Goal: Navigation & Orientation: Find specific page/section

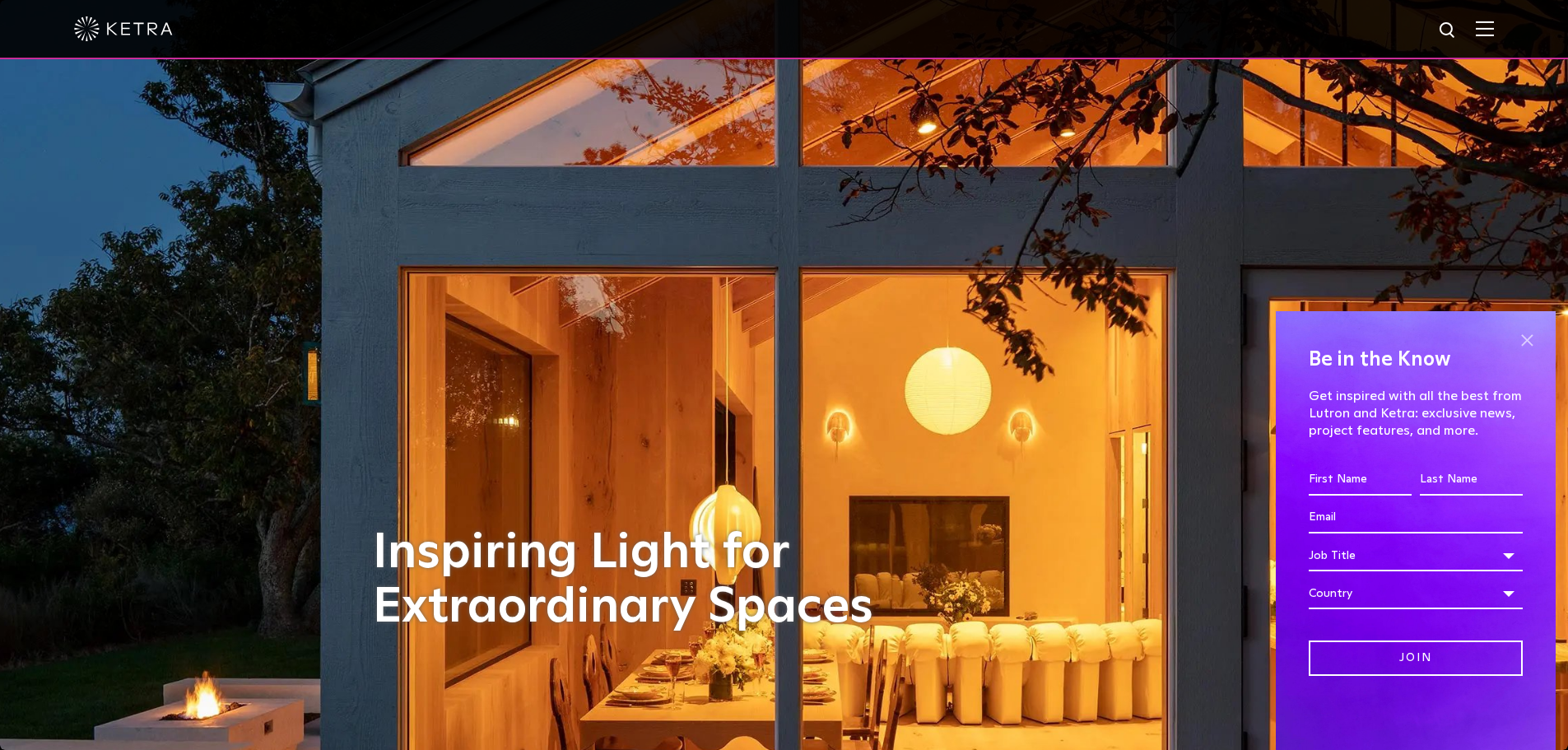
click at [1526, 339] on span at bounding box center [1527, 340] width 25 height 25
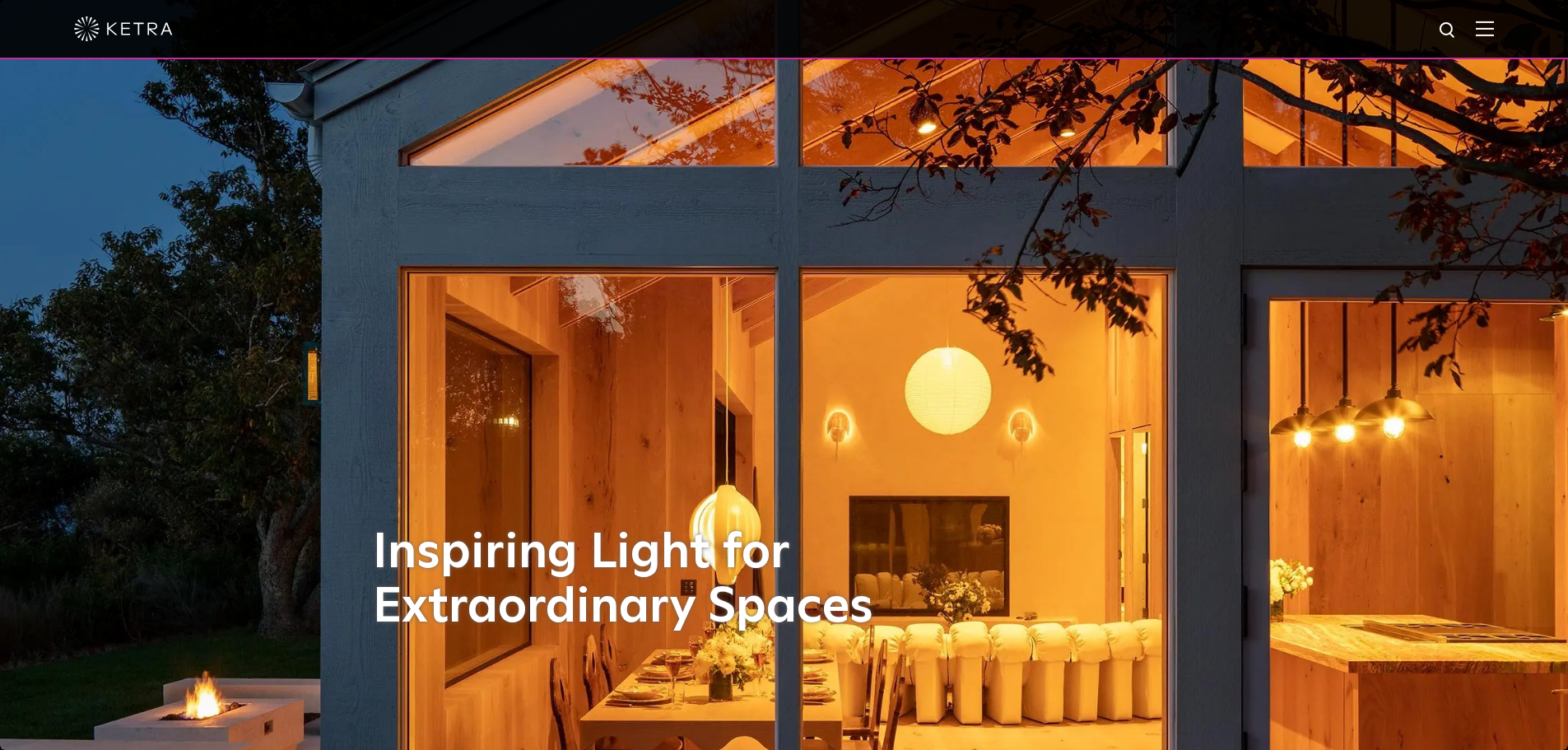
drag, startPoint x: 224, startPoint y: 342, endPoint x: 238, endPoint y: 280, distance: 63.6
click at [224, 342] on img at bounding box center [783, 374] width 2038 height 975
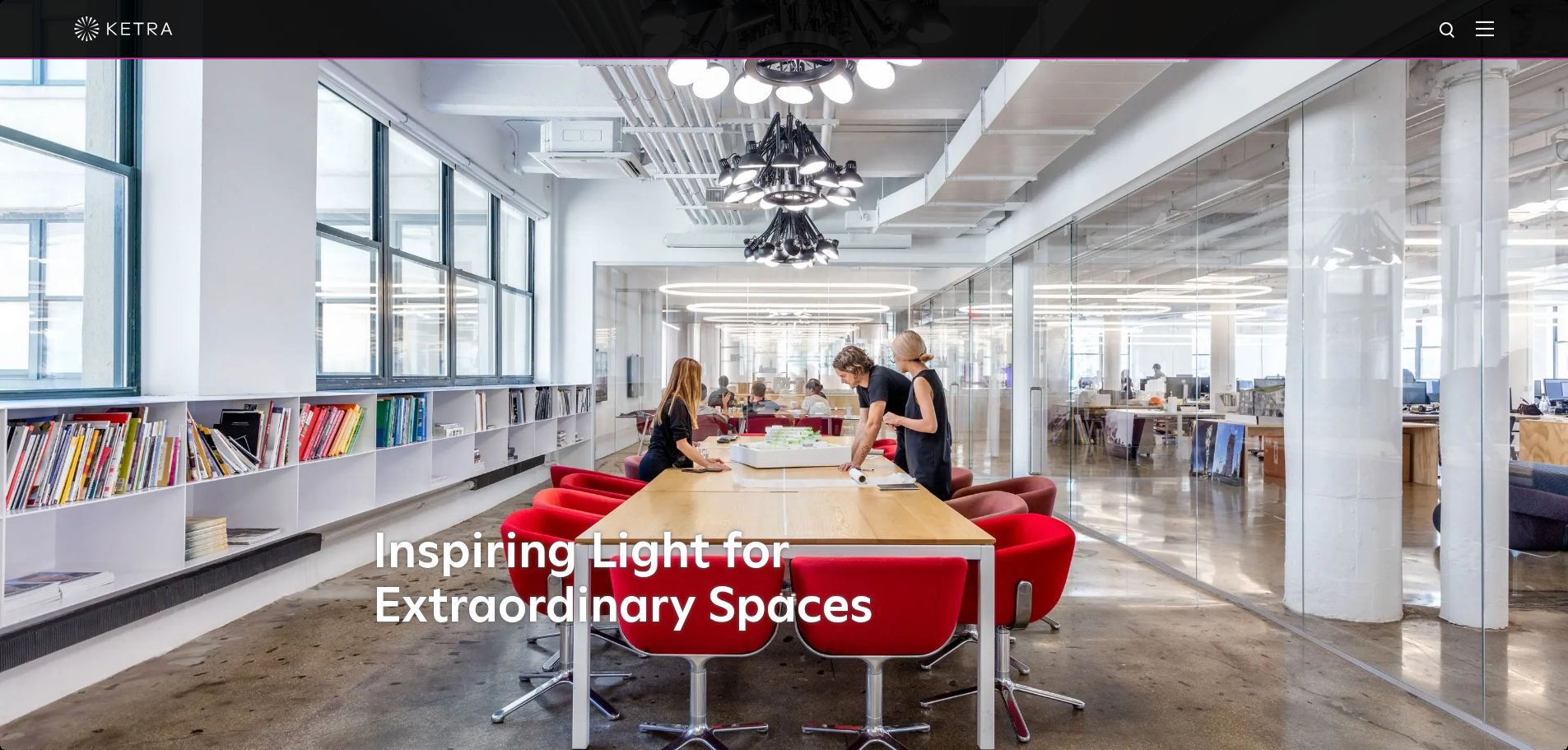
click at [139, 38] on img at bounding box center [123, 29] width 99 height 25
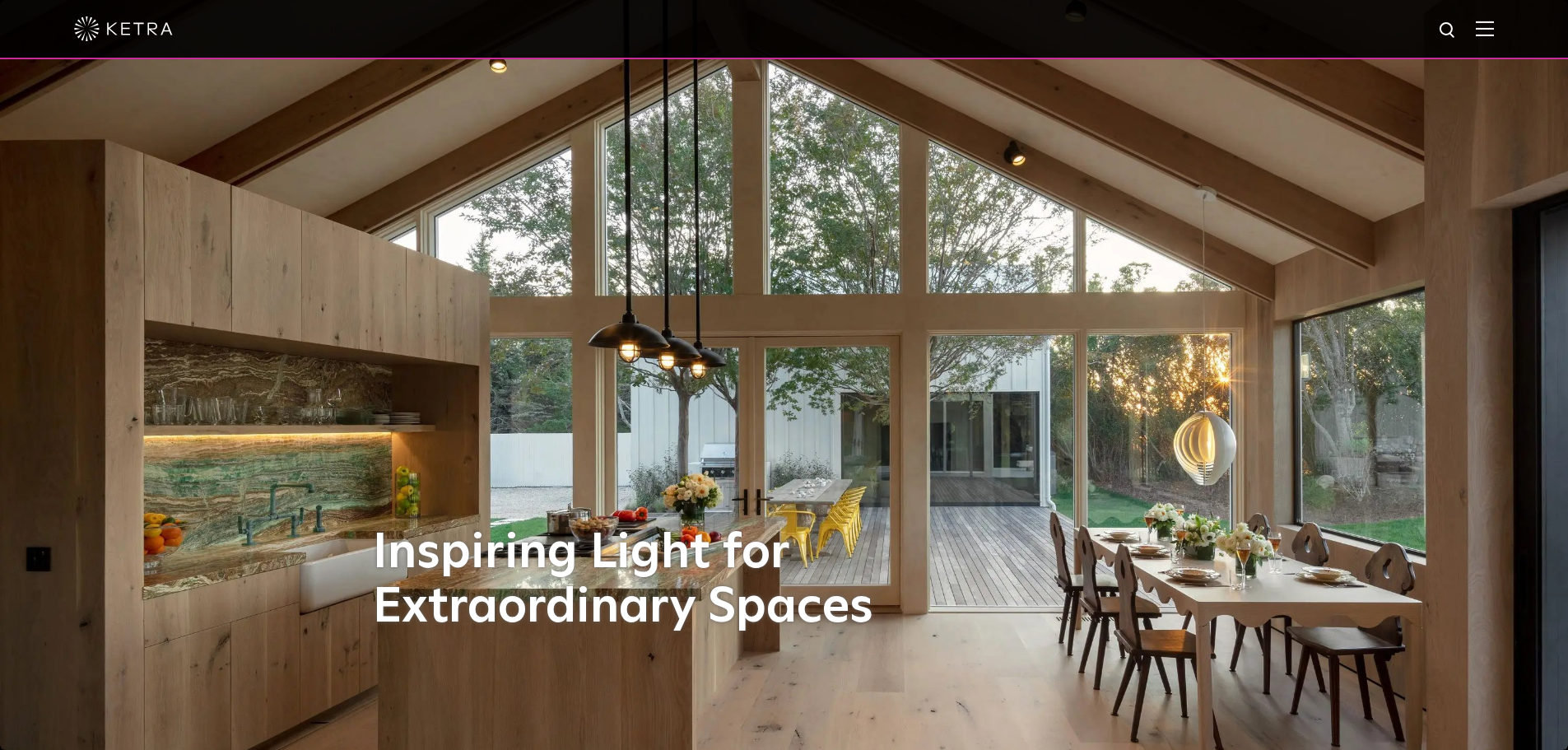
click at [1494, 31] on img at bounding box center [1484, 28] width 19 height 16
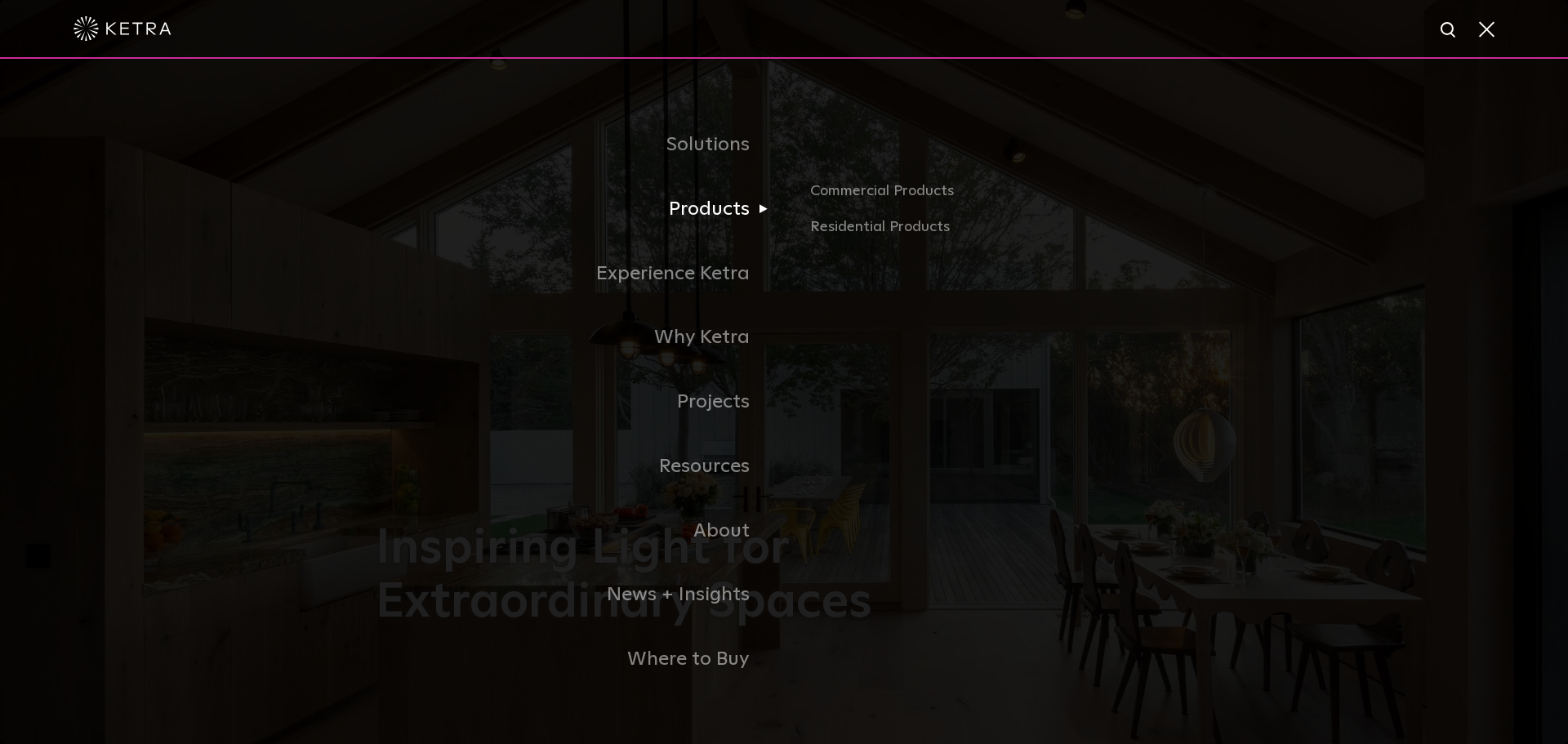
click at [727, 219] on link "Products" at bounding box center [579, 209] width 409 height 65
